Goal: Find specific page/section

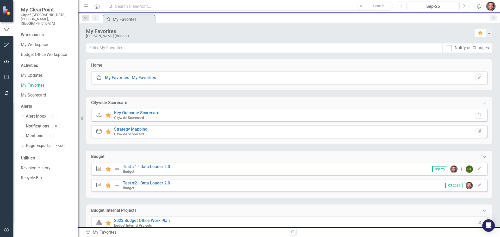
click at [124, 6] on input "text" at bounding box center [250, 6] width 288 height 9
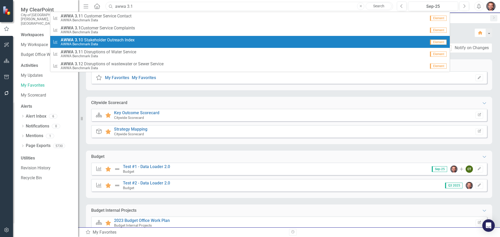
type input "awwa 3.1"
click at [107, 40] on span "AWWA 3.1 0 Stakeholder Outreach Index" at bounding box center [98, 40] width 74 height 5
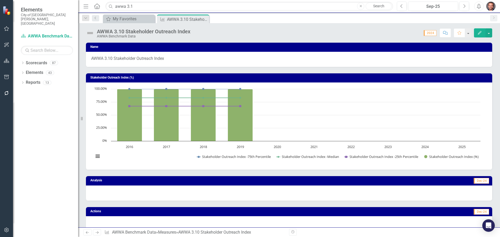
click at [493, 5] on img "button" at bounding box center [490, 6] width 9 height 9
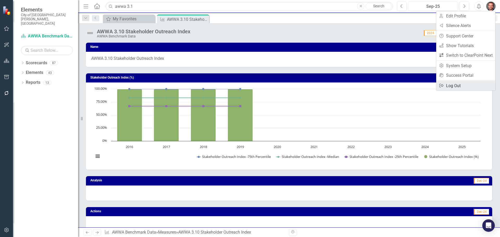
click at [456, 86] on link "Logout Log Out" at bounding box center [465, 86] width 59 height 10
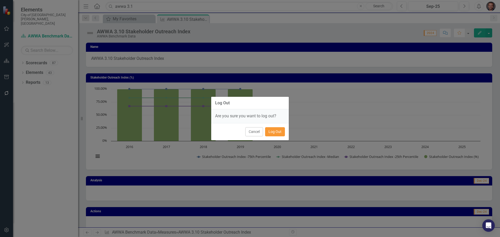
click at [271, 132] on button "Log Out" at bounding box center [275, 131] width 20 height 9
